Goal: Task Accomplishment & Management: Manage account settings

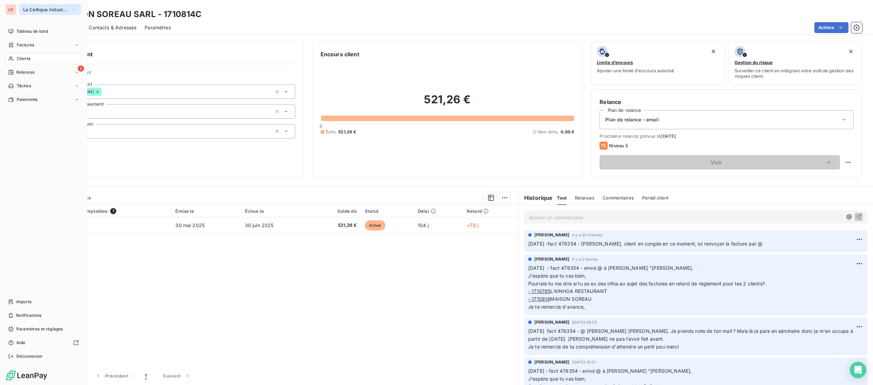
click at [37, 10] on span "La Celtique Industrielle" at bounding box center [46, 9] width 46 height 5
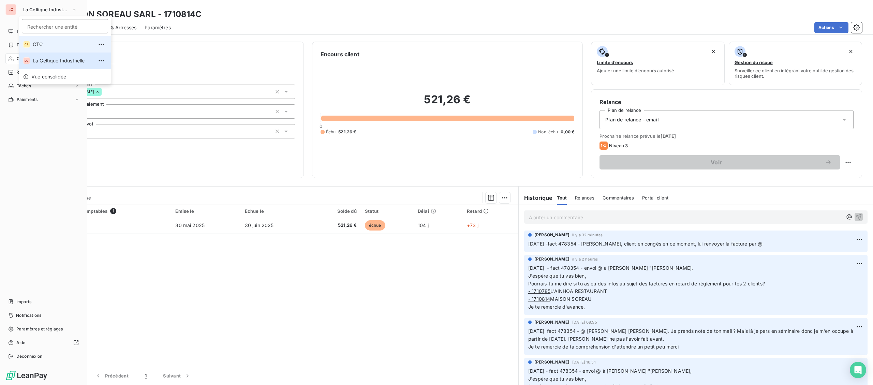
click at [49, 46] on span "CTC" at bounding box center [63, 44] width 60 height 7
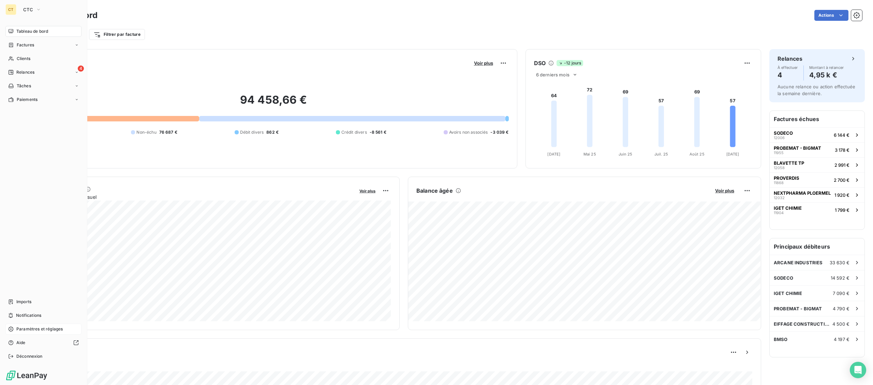
click at [25, 331] on span "Paramètres et réglages" at bounding box center [39, 329] width 46 height 6
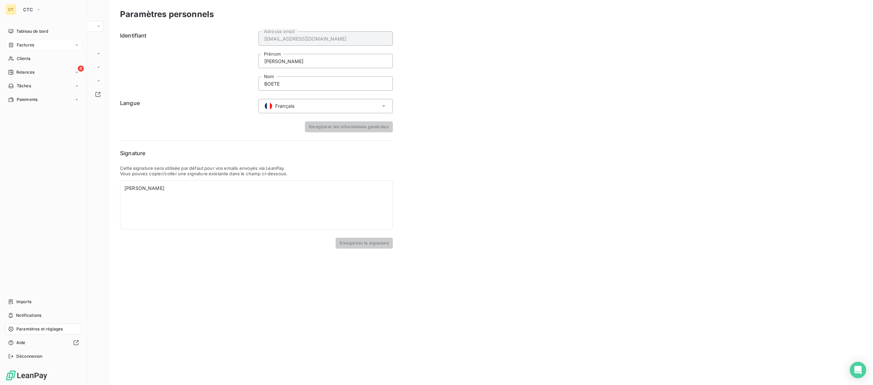
click at [31, 47] on span "Factures" at bounding box center [25, 45] width 17 height 6
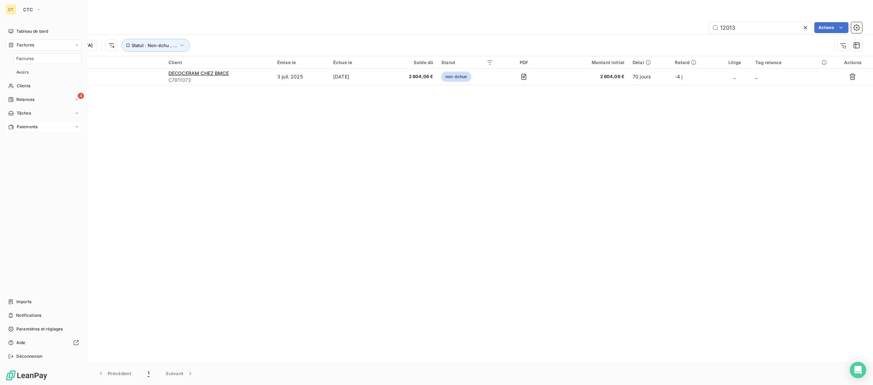
click at [35, 126] on span "Paiements" at bounding box center [27, 127] width 21 height 6
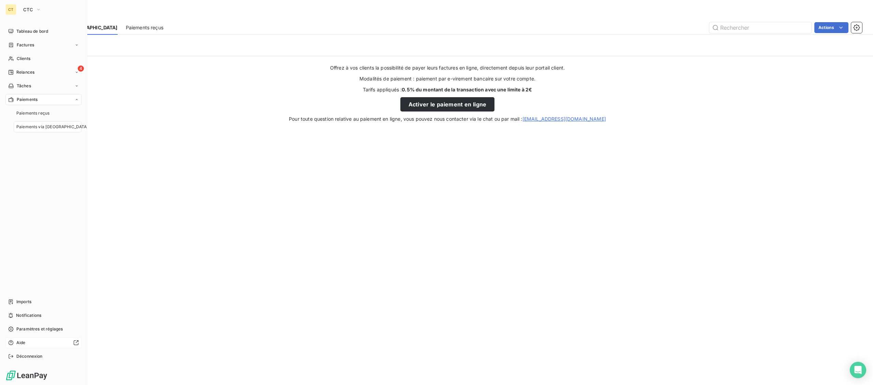
click at [28, 343] on div "Aide" at bounding box center [43, 342] width 76 height 11
click at [28, 8] on span "CTC" at bounding box center [28, 9] width 10 height 5
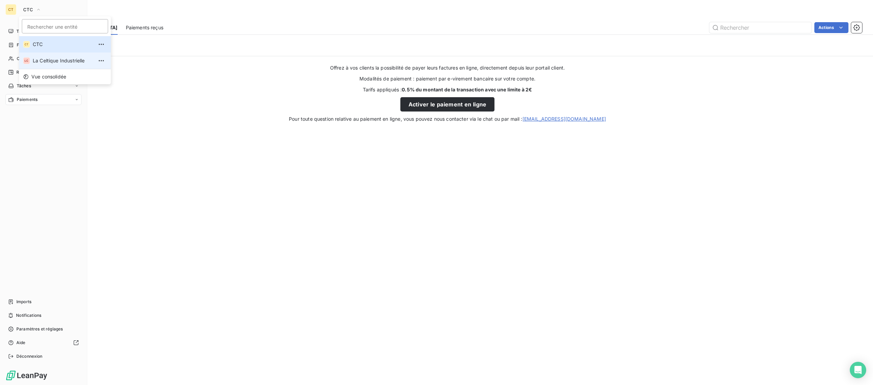
click at [41, 59] on span "La Celtique Industrielle" at bounding box center [63, 60] width 60 height 7
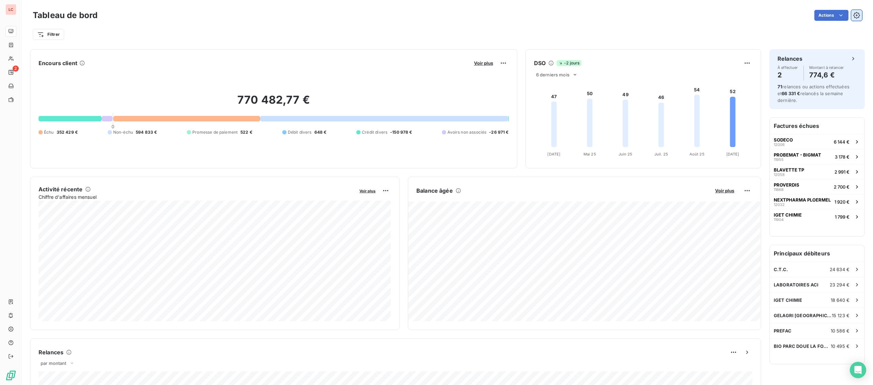
click at [857, 12] on icon "button" at bounding box center [857, 15] width 7 height 7
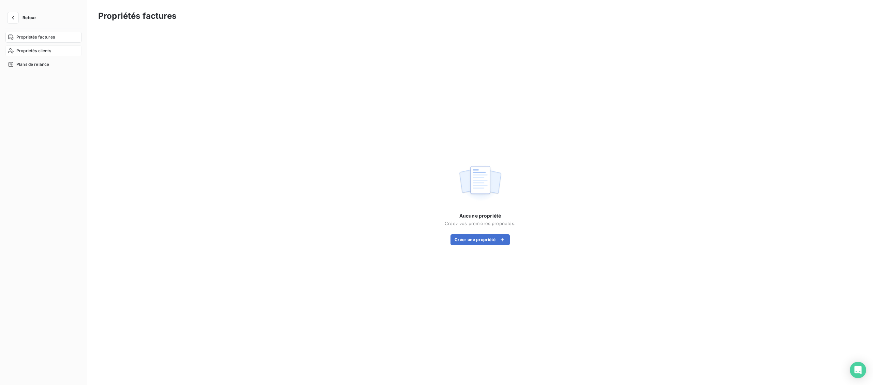
click at [31, 52] on span "Propriétés clients" at bounding box center [33, 51] width 35 height 6
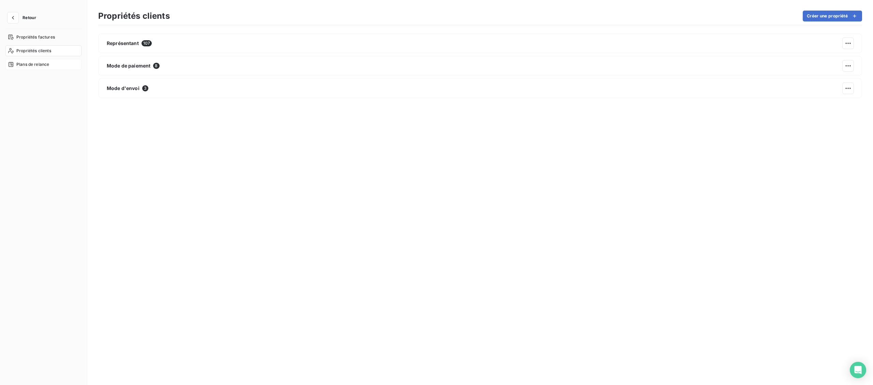
click at [31, 67] on span "Plans de relance" at bounding box center [32, 64] width 33 height 6
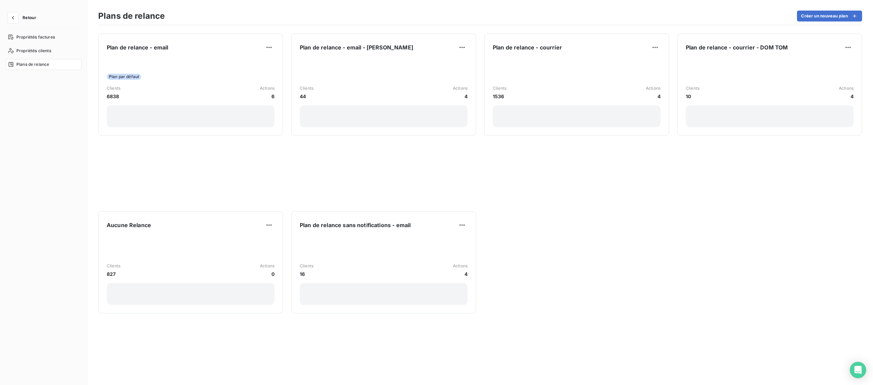
click at [28, 19] on span "Retour" at bounding box center [30, 18] width 14 height 4
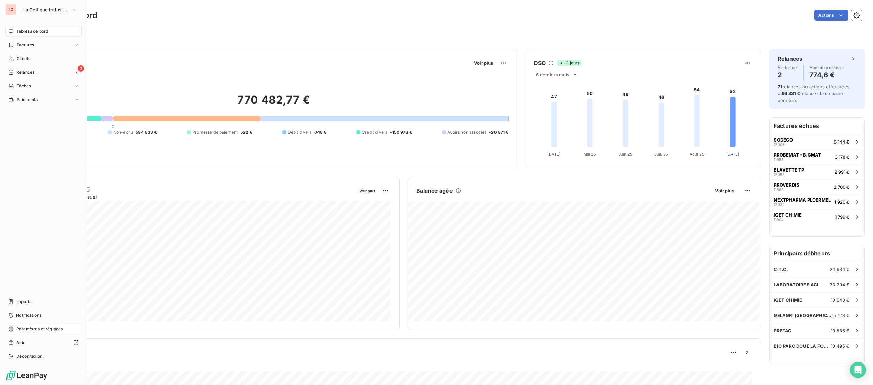
click at [29, 331] on span "Paramètres et réglages" at bounding box center [39, 329] width 46 height 6
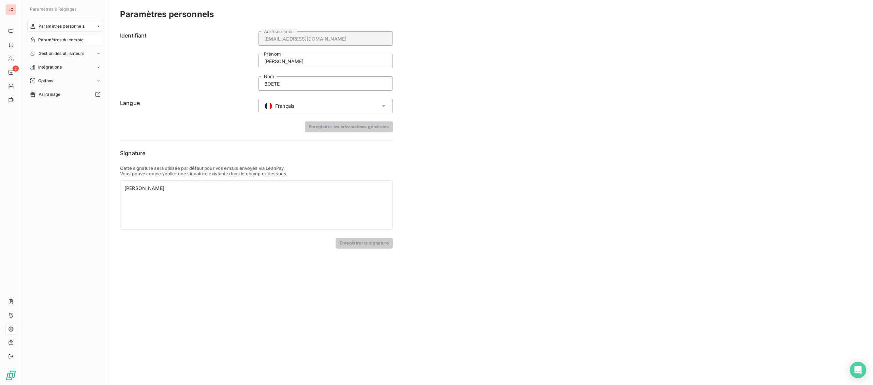
click at [78, 39] on span "Paramètres du compte" at bounding box center [60, 40] width 45 height 6
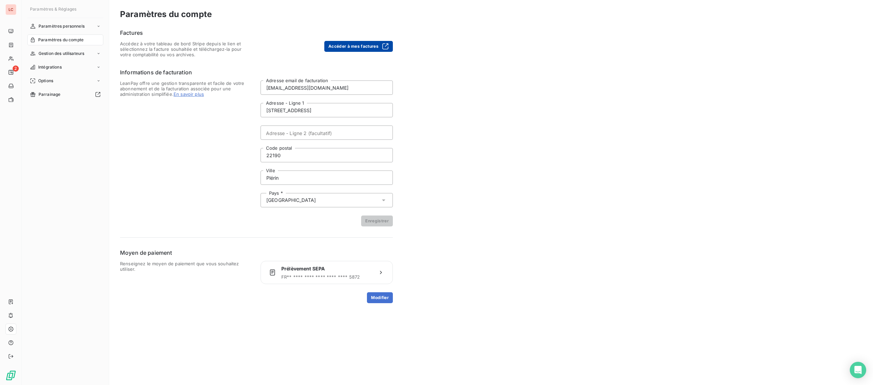
click at [353, 46] on button "Accéder à mes factures" at bounding box center [358, 46] width 69 height 11
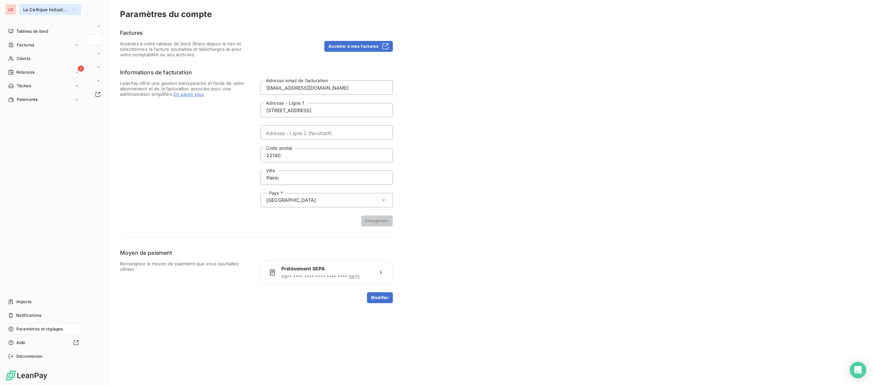
click at [19, 6] on button "La Celtique Industrielle" at bounding box center [50, 9] width 62 height 11
click at [33, 45] on span "CTC" at bounding box center [63, 44] width 60 height 7
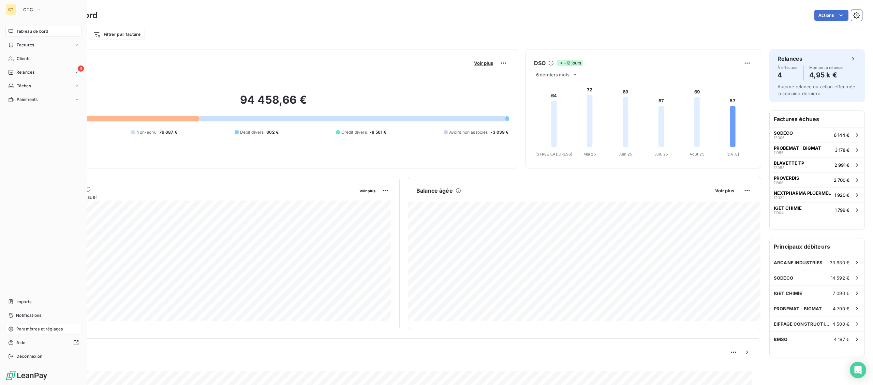
click at [41, 326] on div "Paramètres et réglages" at bounding box center [43, 329] width 76 height 11
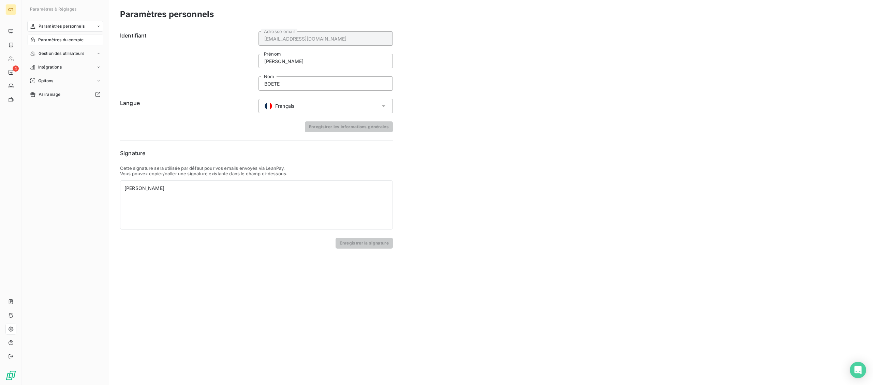
click at [55, 40] on span "Paramètres du compte" at bounding box center [60, 40] width 45 height 6
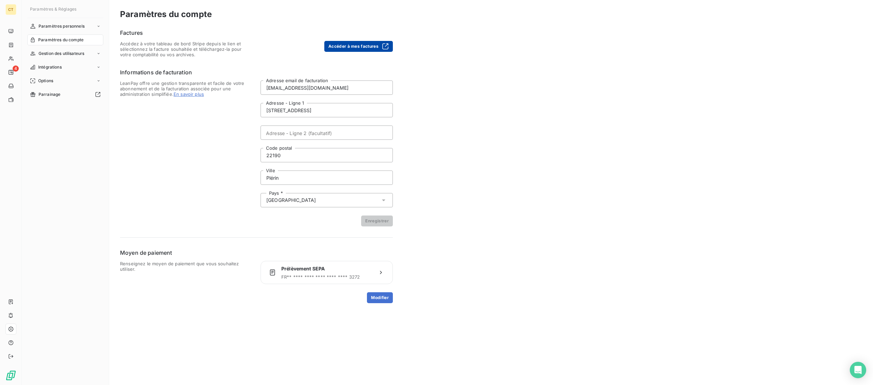
click at [380, 42] on button "Accéder à mes factures" at bounding box center [358, 46] width 69 height 11
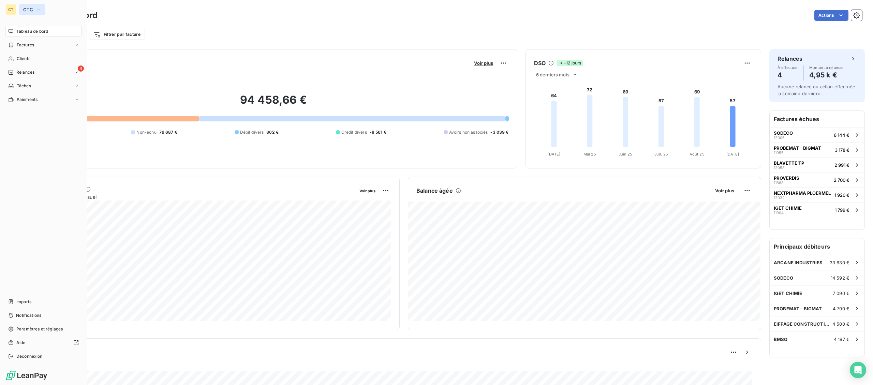
click at [32, 12] on button "CTC" at bounding box center [32, 9] width 26 height 11
click at [37, 62] on span "La Celtique Industrielle" at bounding box center [63, 60] width 60 height 7
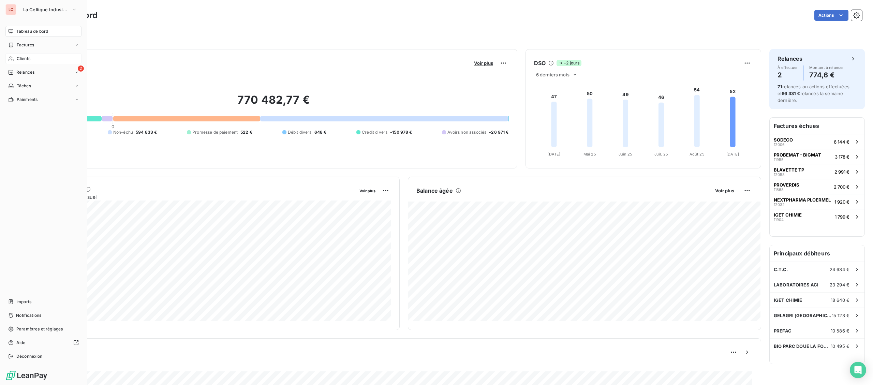
click at [33, 60] on div "Clients" at bounding box center [43, 58] width 76 height 11
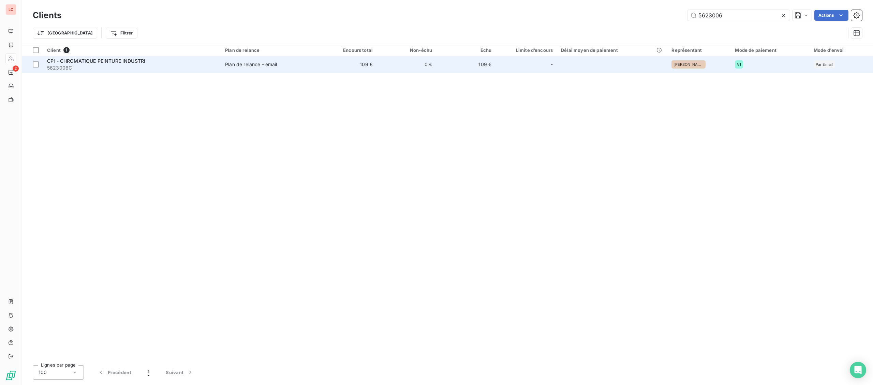
type input "5623006"
click at [98, 68] on span "5623006C" at bounding box center [132, 67] width 170 height 7
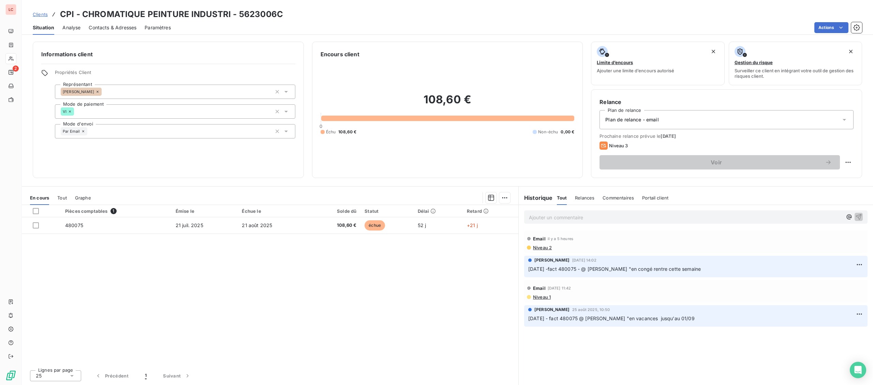
click at [544, 221] on p "Ajouter un commentaire ﻿" at bounding box center [686, 217] width 314 height 9
click at [655, 221] on p "11/09/2025 -fact 480075 - @ client "" at bounding box center [686, 217] width 314 height 8
